Goal: Information Seeking & Learning: Learn about a topic

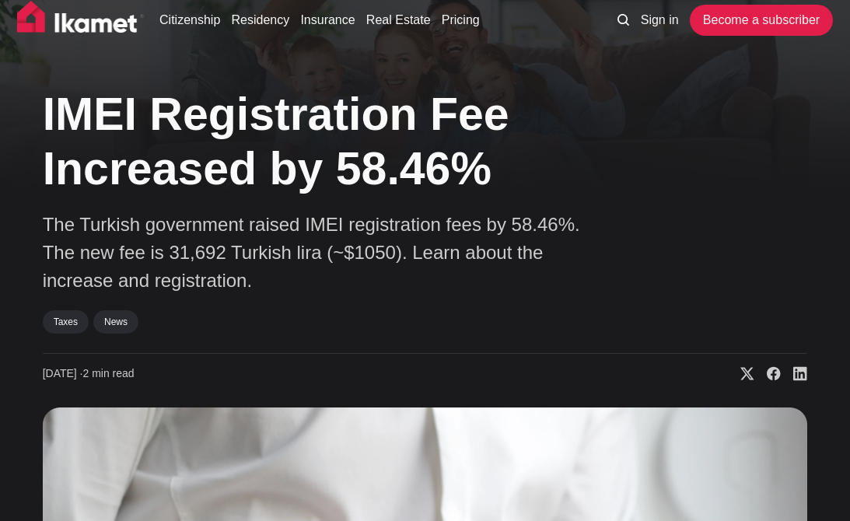
scroll to position [18, 0]
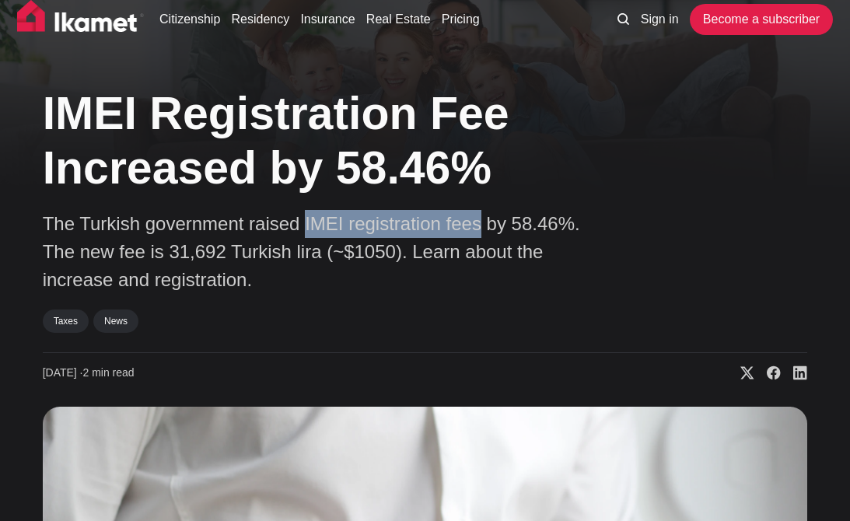
drag, startPoint x: 293, startPoint y: 226, endPoint x: 457, endPoint y: 231, distance: 165.0
click at [458, 232] on p "The Turkish government raised IMEI registration fees by 58.46%. The new fee is …" at bounding box center [315, 252] width 545 height 84
copy p "IMEI registration fees"
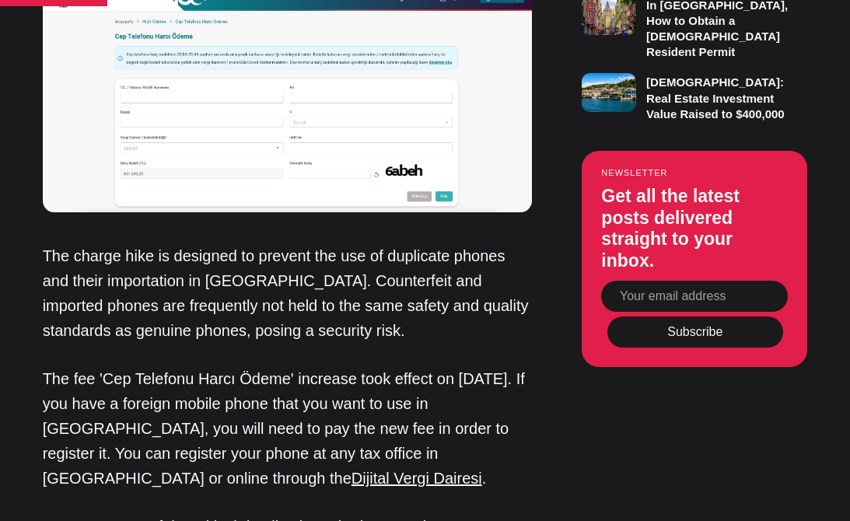
scroll to position [998, 0]
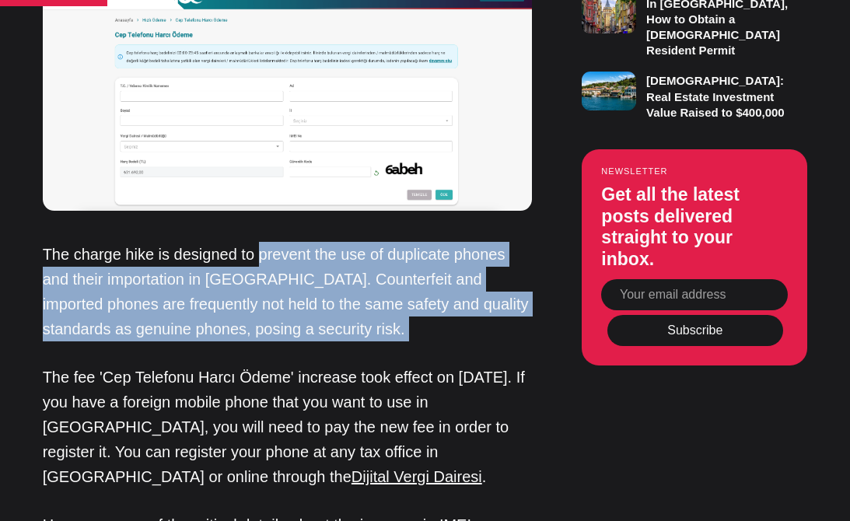
drag, startPoint x: 257, startPoint y: 253, endPoint x: 381, endPoint y: 336, distance: 149.7
click at [383, 340] on p "The charge hike is designed to prevent the use of duplicate phones and their im…" at bounding box center [288, 292] width 490 height 100
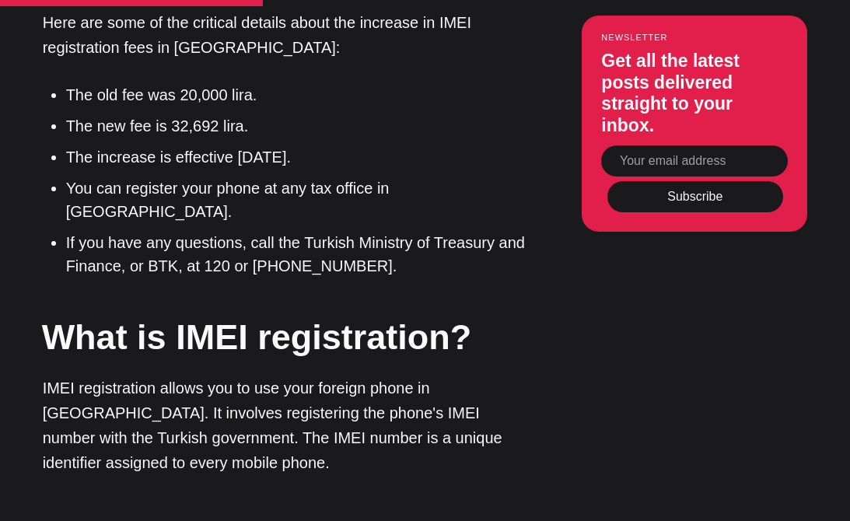
scroll to position [1518, 0]
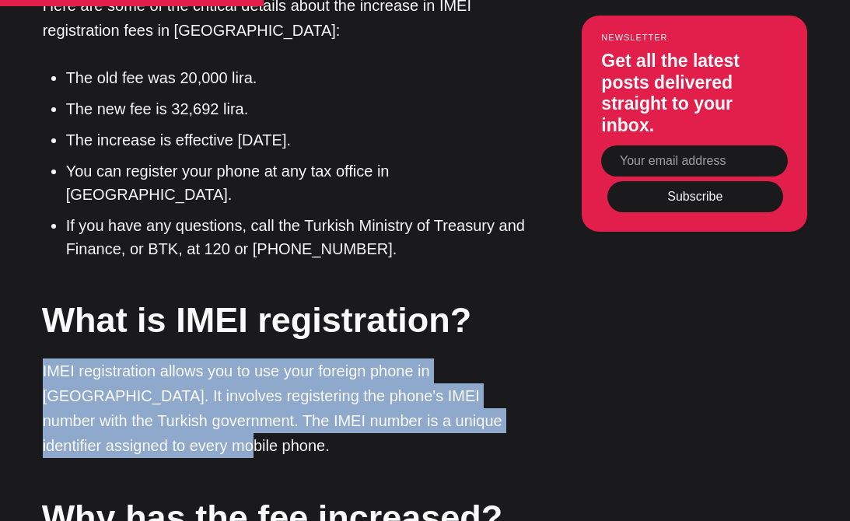
drag, startPoint x: 176, startPoint y: 411, endPoint x: 21, endPoint y: 329, distance: 175.0
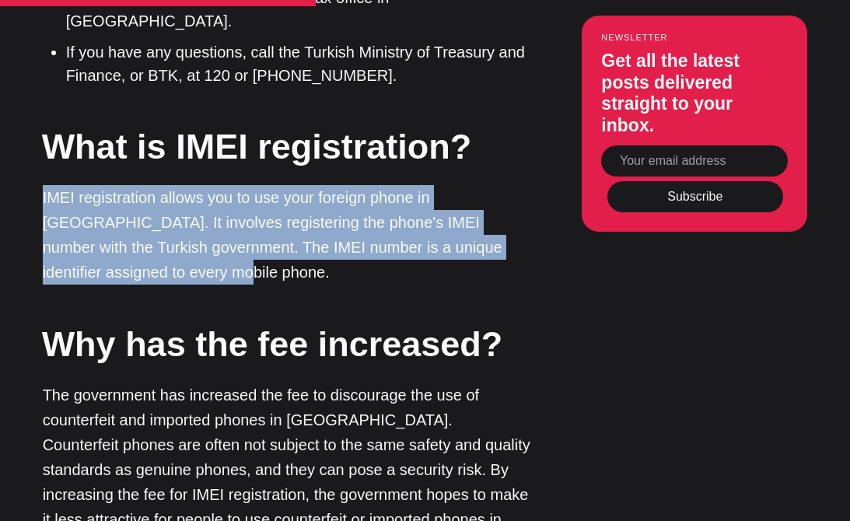
scroll to position [1694, 0]
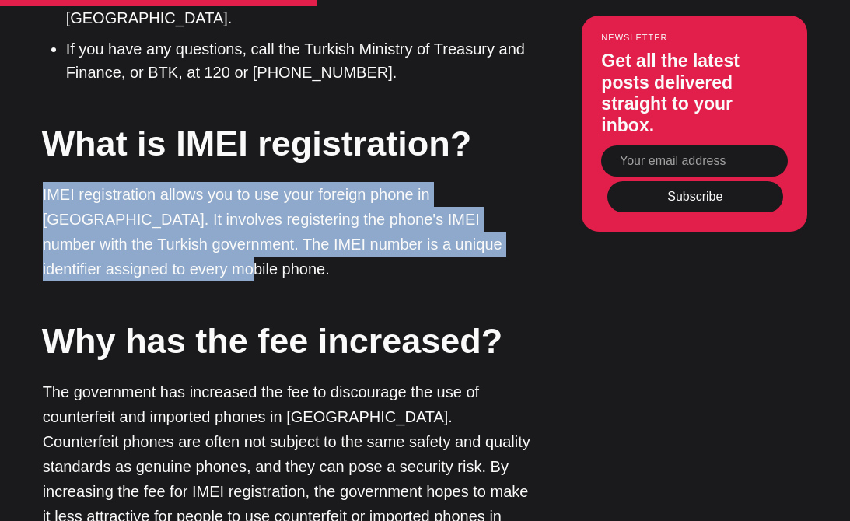
copy p "IMEI registration allows you to use your foreign phone in [GEOGRAPHIC_DATA]. It…"
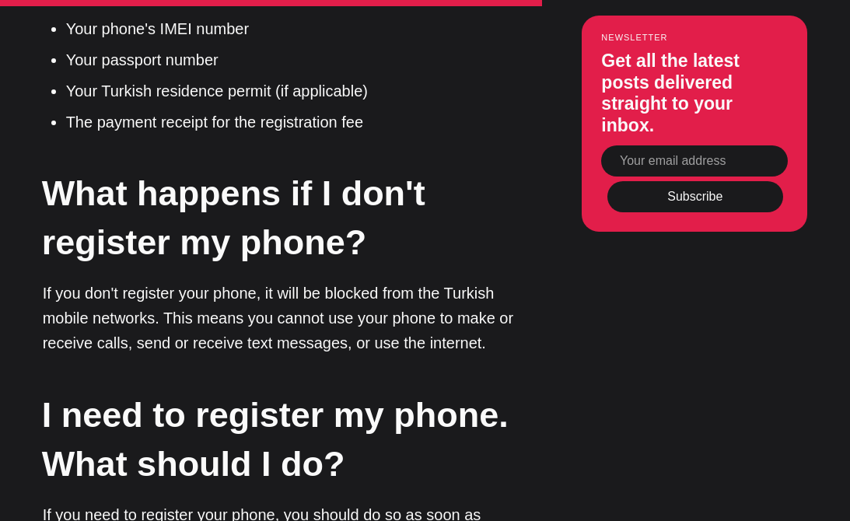
scroll to position [2446, 0]
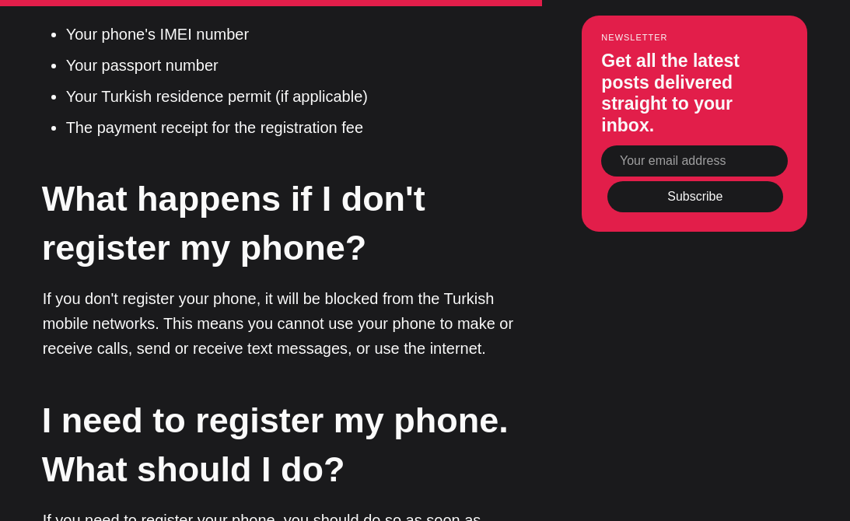
click at [224, 286] on p "If you don't register your phone, it will be blocked from the Turkish mobile ne…" at bounding box center [288, 323] width 490 height 75
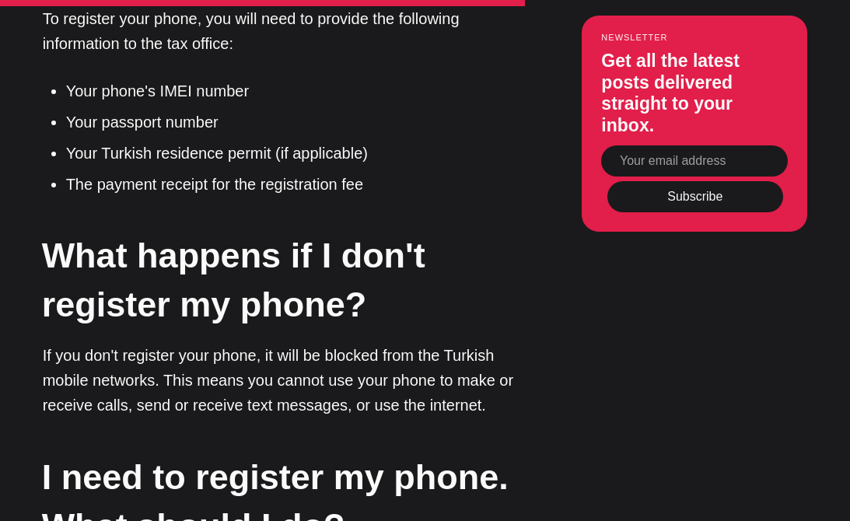
scroll to position [2390, 0]
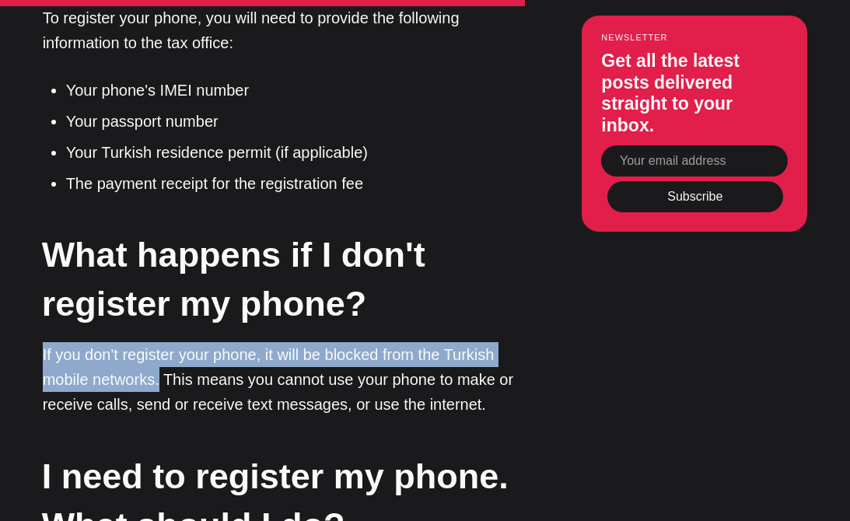
drag, startPoint x: 37, startPoint y: 299, endPoint x: 159, endPoint y: 329, distance: 125.1
copy p "If you don't register your phone, it will be blocked from the Turkish mobile ne…"
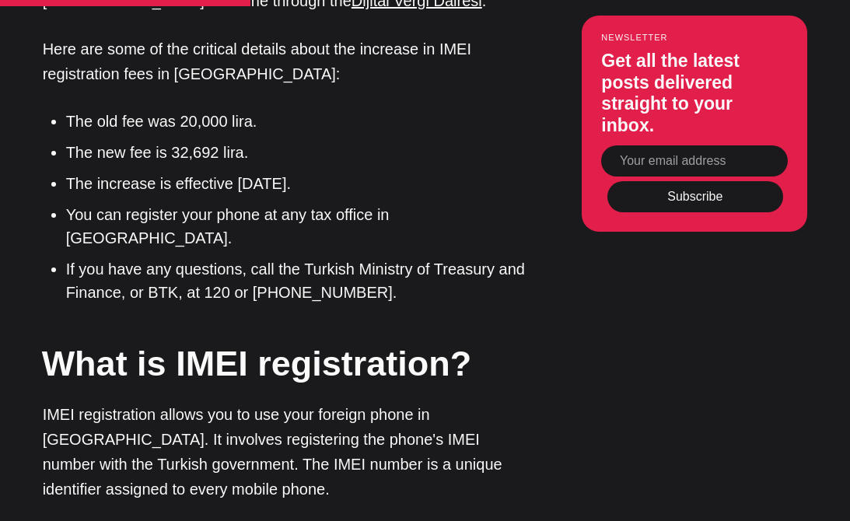
scroll to position [1484, 0]
